Goal: Task Accomplishment & Management: Use online tool/utility

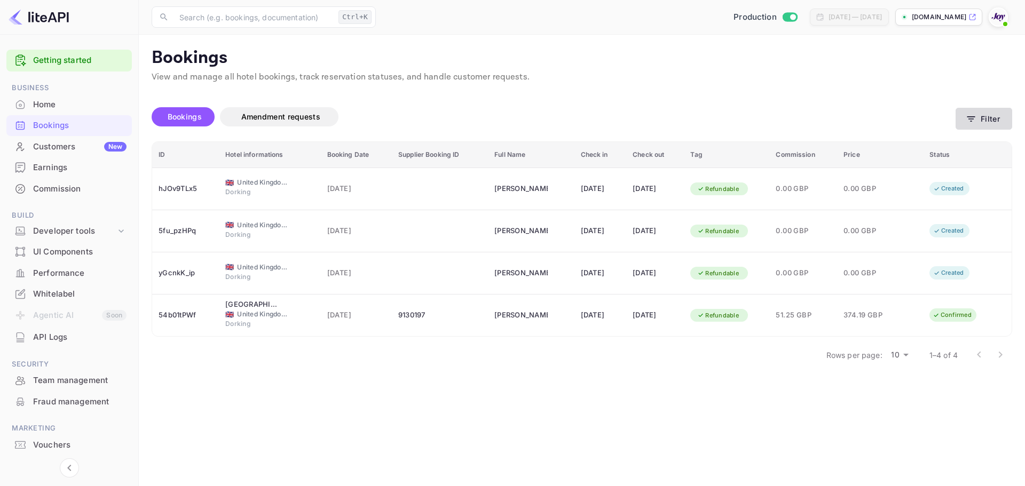
drag, startPoint x: 980, startPoint y: 105, endPoint x: 987, endPoint y: 114, distance: 11.4
click at [987, 112] on div "Bookings Amendment requests Filter" at bounding box center [582, 119] width 861 height 45
click at [991, 121] on button "Filter" at bounding box center [984, 119] width 57 height 22
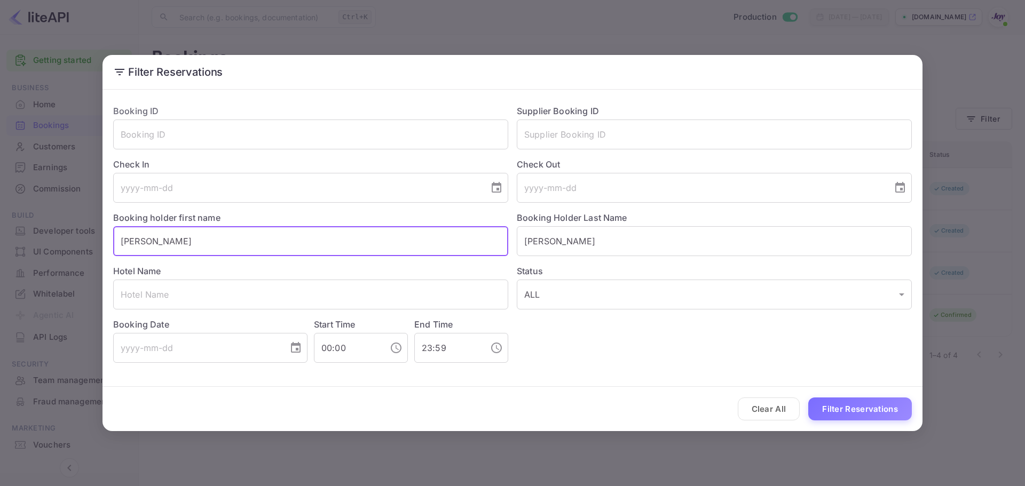
drag, startPoint x: 174, startPoint y: 242, endPoint x: -130, endPoint y: 283, distance: 306.6
click at [0, 283] on html "Getting started Business Home Bookings Customers New Earnings Commission Build …" at bounding box center [512, 243] width 1025 height 486
type input "[PERSON_NAME]"
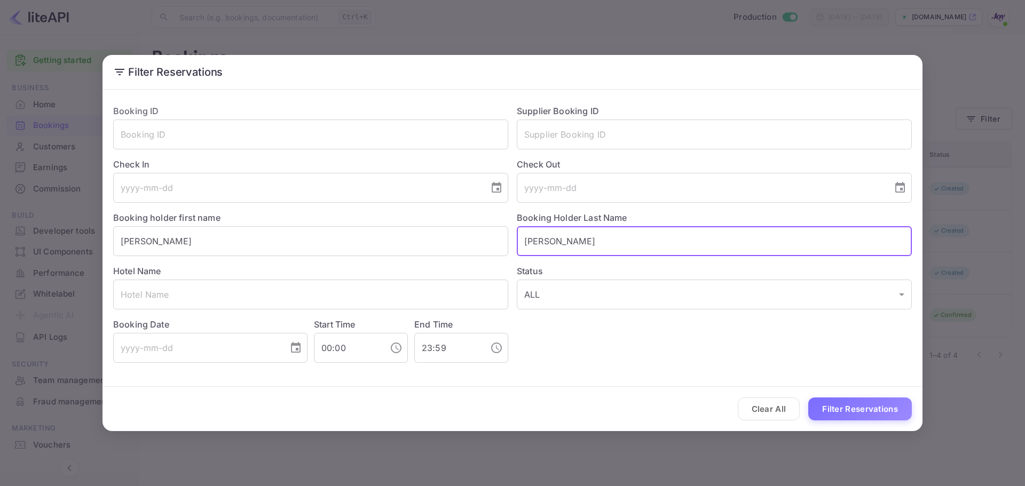
type input "[PERSON_NAME]"
click at [808, 398] on button "Filter Reservations" at bounding box center [860, 409] width 104 height 23
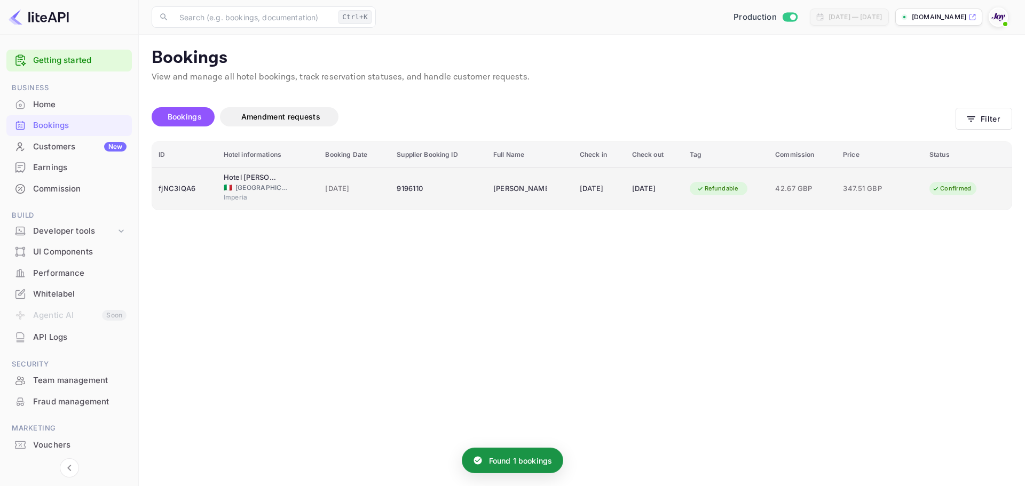
click at [328, 185] on span "[DATE]" at bounding box center [354, 189] width 59 height 12
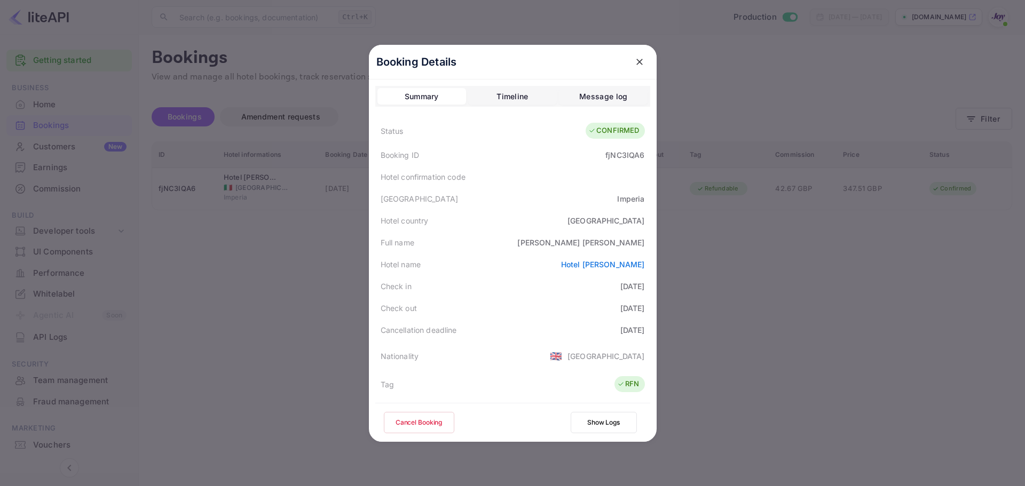
drag, startPoint x: 628, startPoint y: 65, endPoint x: 635, endPoint y: 67, distance: 6.8
click at [630, 65] on button "close" at bounding box center [639, 61] width 19 height 19
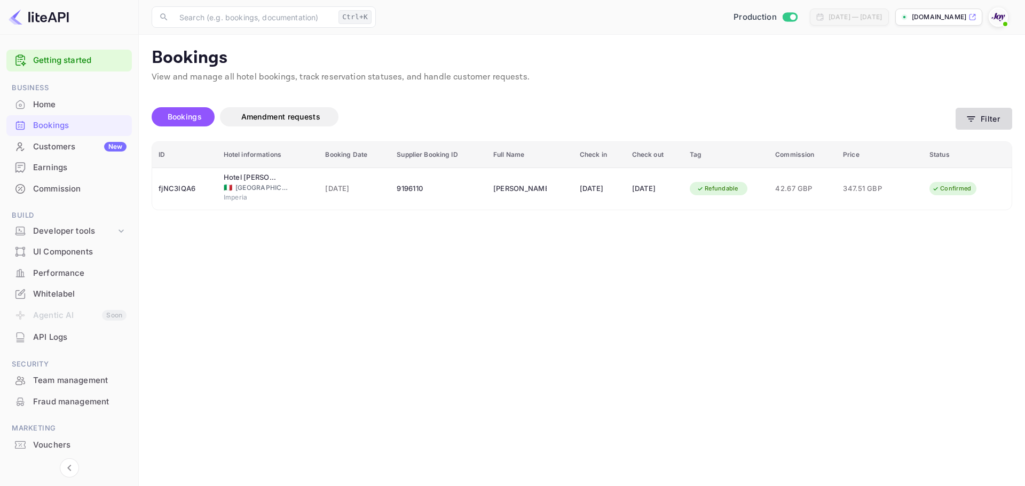
click at [978, 125] on button "Filter" at bounding box center [984, 119] width 57 height 22
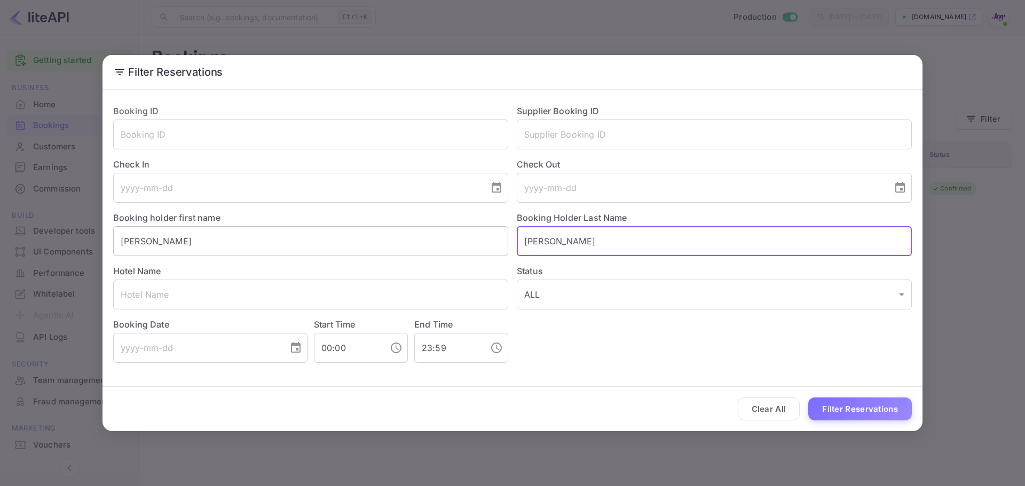
drag, startPoint x: 581, startPoint y: 237, endPoint x: 317, endPoint y: 231, distance: 264.3
click at [329, 231] on div "Booking ID ​ Supplier Booking ID ​ Check In ​ Check Out ​ Booking holder first …" at bounding box center [508, 229] width 807 height 267
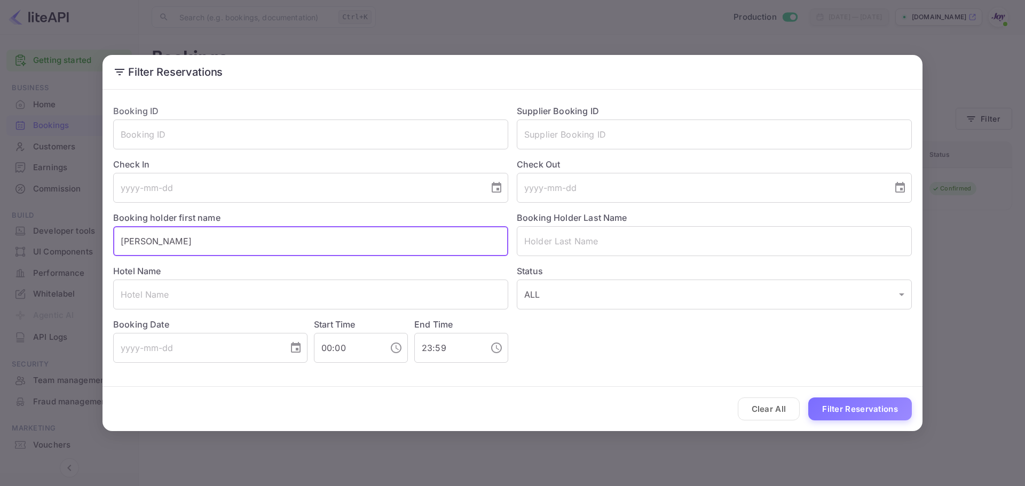
click at [301, 235] on input "[PERSON_NAME]" at bounding box center [310, 241] width 395 height 30
click at [299, 236] on input "[PERSON_NAME]" at bounding box center [310, 241] width 395 height 30
click at [565, 129] on input "text" at bounding box center [714, 135] width 395 height 30
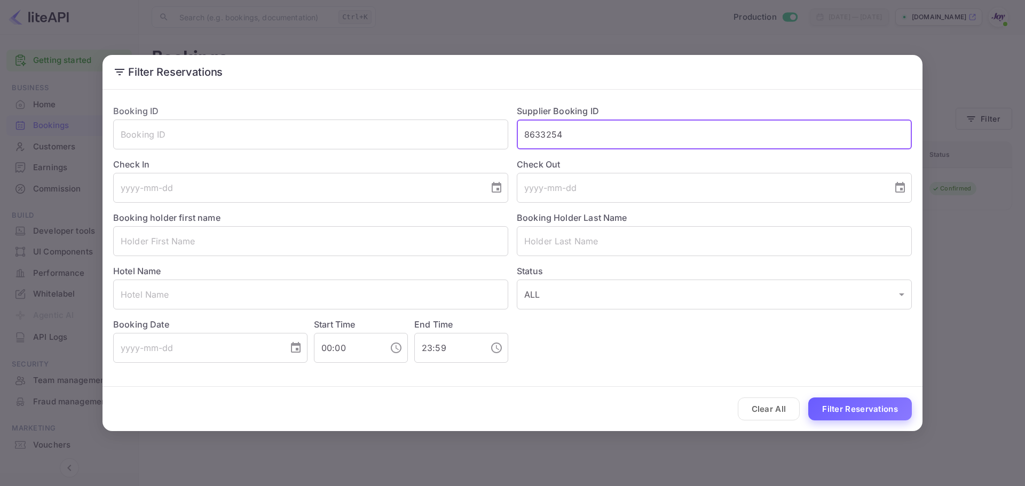
type input "8633254"
click at [860, 400] on button "Filter Reservations" at bounding box center [860, 409] width 104 height 23
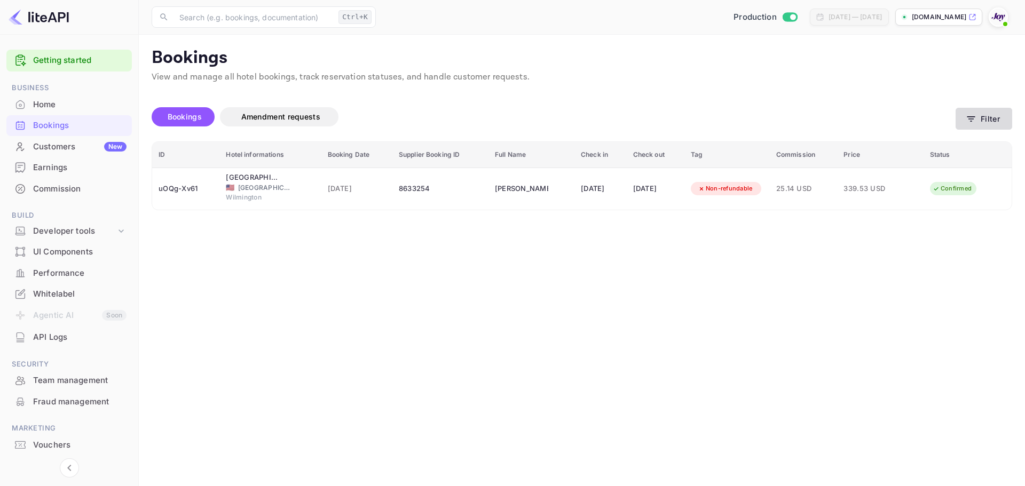
click at [995, 114] on button "Filter" at bounding box center [984, 119] width 57 height 22
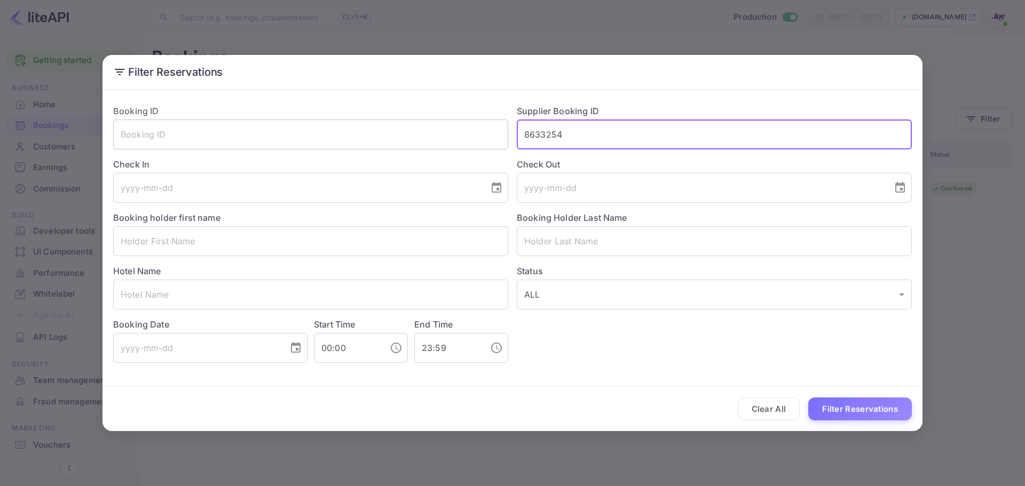
drag, startPoint x: 593, startPoint y: 139, endPoint x: 422, endPoint y: 144, distance: 171.4
click at [419, 143] on div "Booking ID ​ Supplier Booking ID 8633254 ​ Check In ​ Check Out ​ Booking holde…" at bounding box center [508, 229] width 807 height 267
paste input "7081027"
type input "7081027"
click at [844, 403] on button "Filter Reservations" at bounding box center [860, 409] width 104 height 23
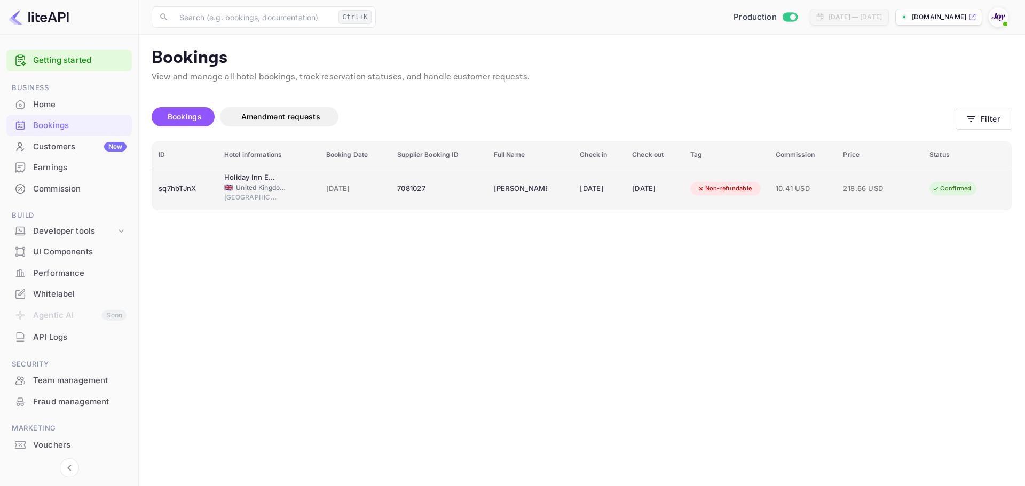
click at [415, 185] on div "7081027" at bounding box center [439, 188] width 84 height 17
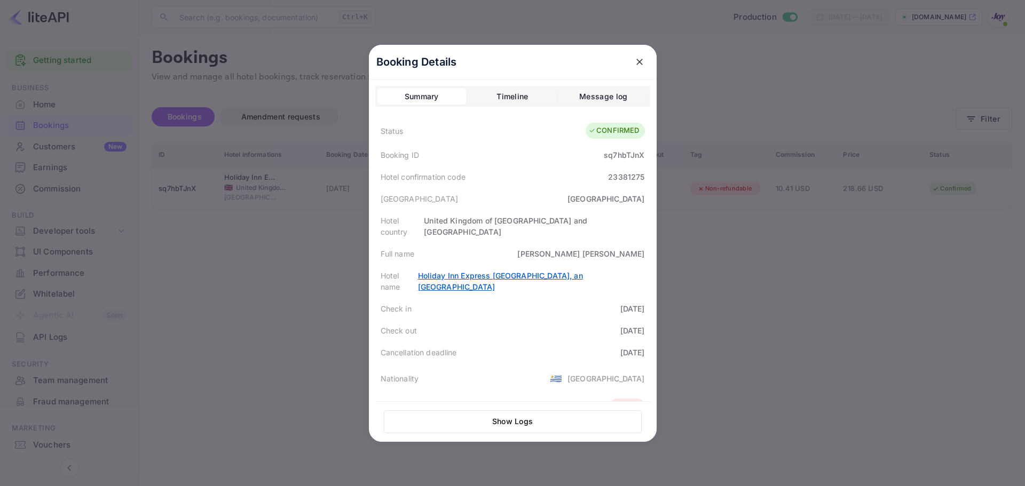
click at [543, 271] on link "Holiday Inn Express [GEOGRAPHIC_DATA], an [GEOGRAPHIC_DATA]" at bounding box center [500, 281] width 165 height 20
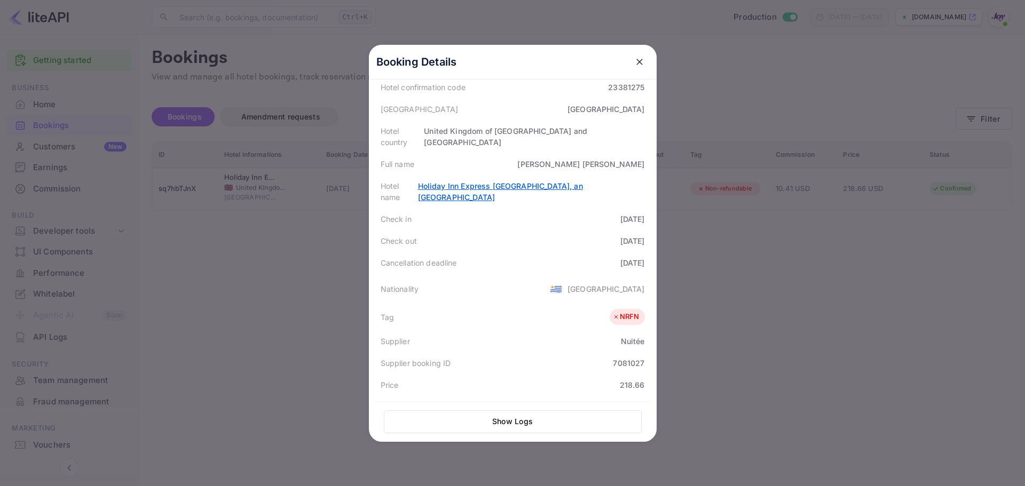
scroll to position [239, 0]
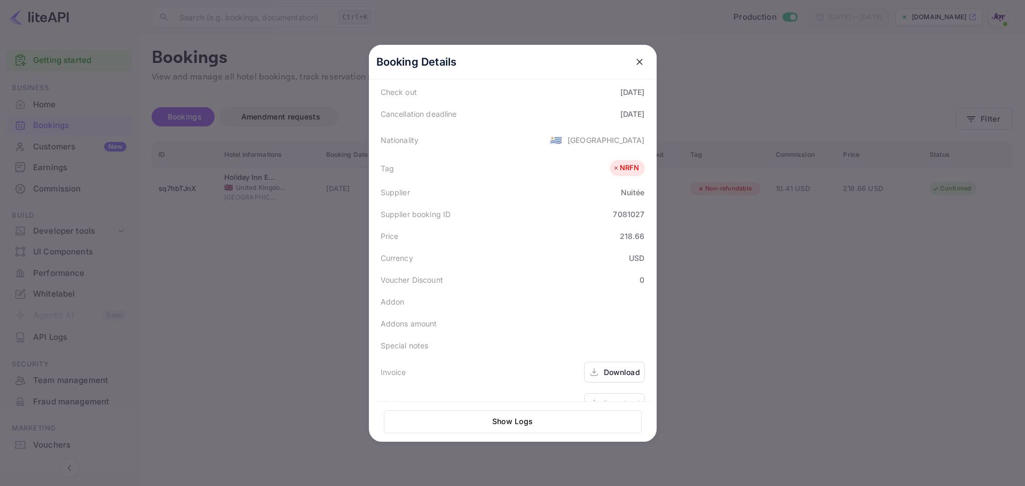
click at [609, 398] on div "Download" at bounding box center [622, 403] width 36 height 11
